Goal: Task Accomplishment & Management: Use online tool/utility

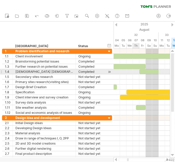
click at [135, 72] on div at bounding box center [142, 71] width 56 height 5
click at [144, 73] on div at bounding box center [148, 71] width 19 height 5
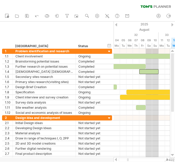
click at [167, 160] on div "v 422" at bounding box center [170, 160] width 8 height 4
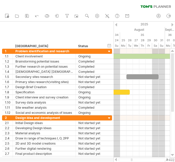
drag, startPoint x: 128, startPoint y: 160, endPoint x: 132, endPoint y: 161, distance: 3.9
click at [132, 161] on div at bounding box center [132, 160] width 2 height 3
click at [129, 45] on div "Tu" at bounding box center [129, 45] width 6 height 5
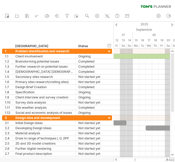
click at [134, 160] on div at bounding box center [135, 160] width 2 height 3
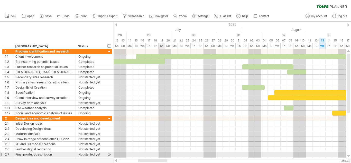
drag, startPoint x: 200, startPoint y: 160, endPoint x: 161, endPoint y: 155, distance: 39.9
click at [161, 155] on div "Trying to reach [DOMAIN_NAME] Connected again... 0% autosave... clear filter 1" at bounding box center [175, 81] width 351 height 163
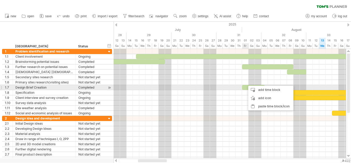
click at [175, 87] on div at bounding box center [253, 87] width 23 height 5
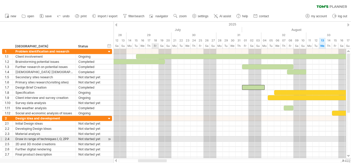
click at [154, 140] on div at bounding box center [230, 138] width 232 height 5
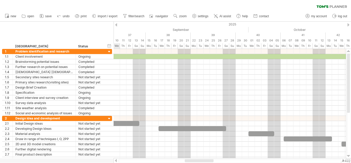
drag, startPoint x: 163, startPoint y: 160, endPoint x: 209, endPoint y: 159, distance: 46.5
click at [175, 159] on div at bounding box center [230, 160] width 233 height 5
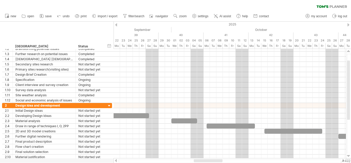
drag, startPoint x: 197, startPoint y: 160, endPoint x: 206, endPoint y: 160, distance: 9.3
click at [175, 160] on div at bounding box center [208, 160] width 29 height 3
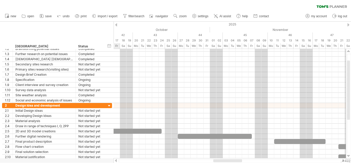
drag, startPoint x: 210, startPoint y: 161, endPoint x: 230, endPoint y: 162, distance: 19.5
click at [175, 162] on div at bounding box center [229, 160] width 223 height 3
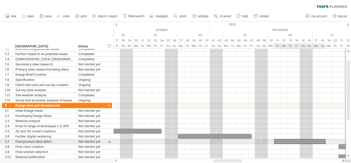
click at [175, 141] on div at bounding box center [299, 141] width 51 height 5
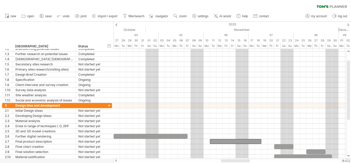
drag, startPoint x: 219, startPoint y: 161, endPoint x: 227, endPoint y: 160, distance: 7.7
click at [175, 160] on div at bounding box center [235, 160] width 29 height 3
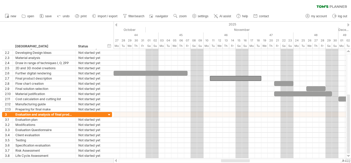
click at [175, 160] on div at bounding box center [229, 160] width 223 height 3
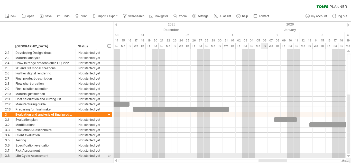
drag, startPoint x: 224, startPoint y: 159, endPoint x: 266, endPoint y: 154, distance: 42.5
click at [175, 154] on div "Trying to reach [DOMAIN_NAME] Connected again... 0% autosave... clear filter 1" at bounding box center [175, 81] width 351 height 163
